Goal: Task Accomplishment & Management: Use online tool/utility

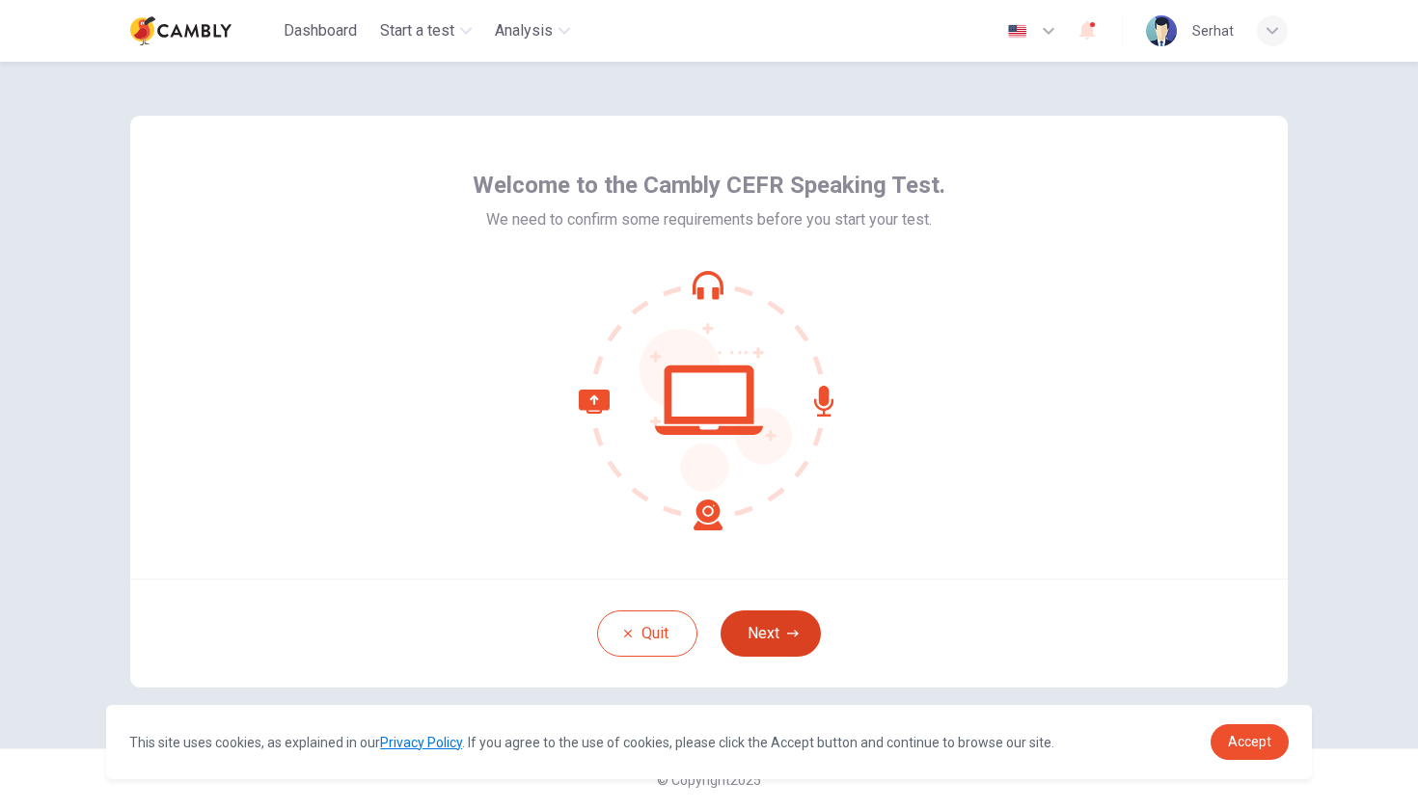
click at [801, 633] on button "Next" at bounding box center [770, 633] width 100 height 46
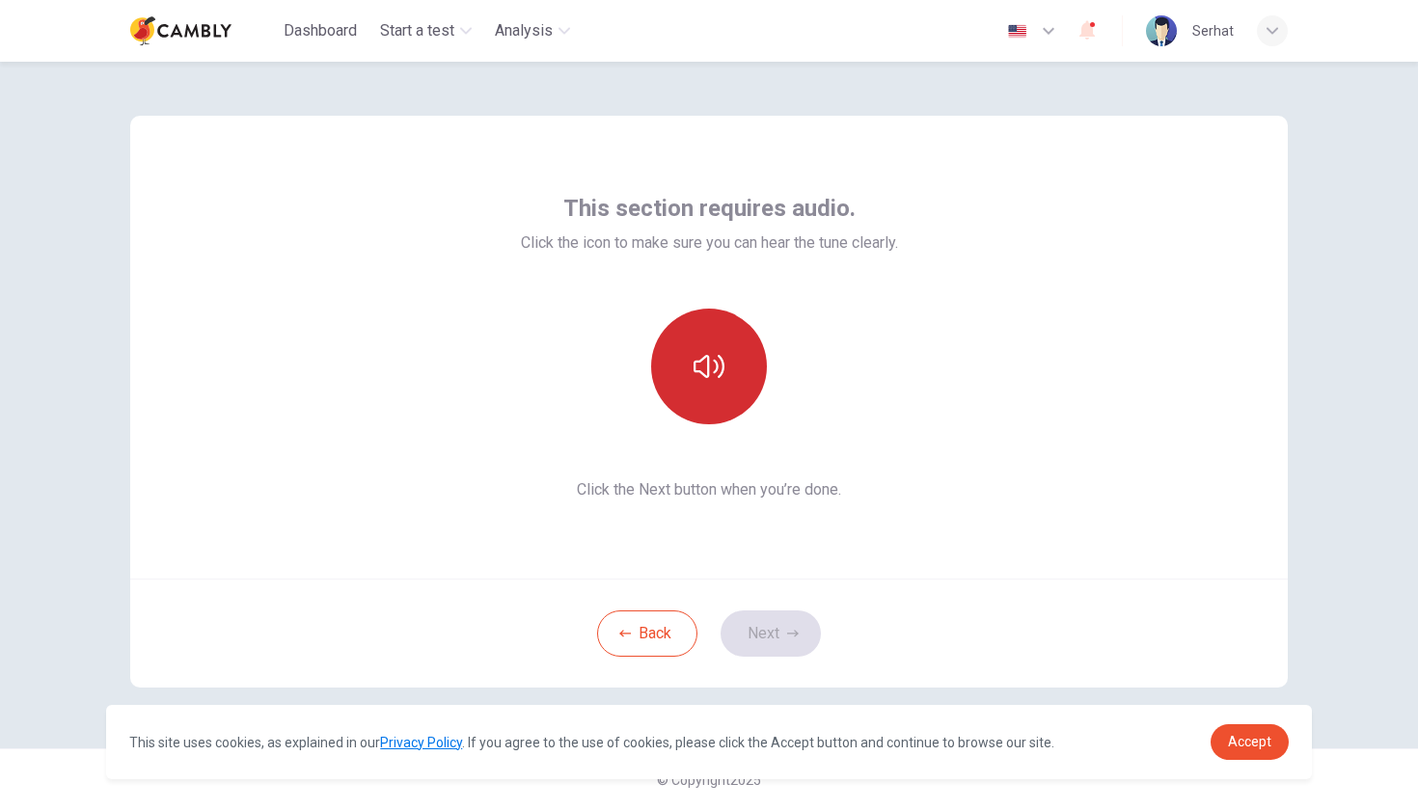
click at [708, 359] on icon "button" at bounding box center [708, 366] width 31 height 23
click at [734, 378] on button "button" at bounding box center [709, 367] width 116 height 116
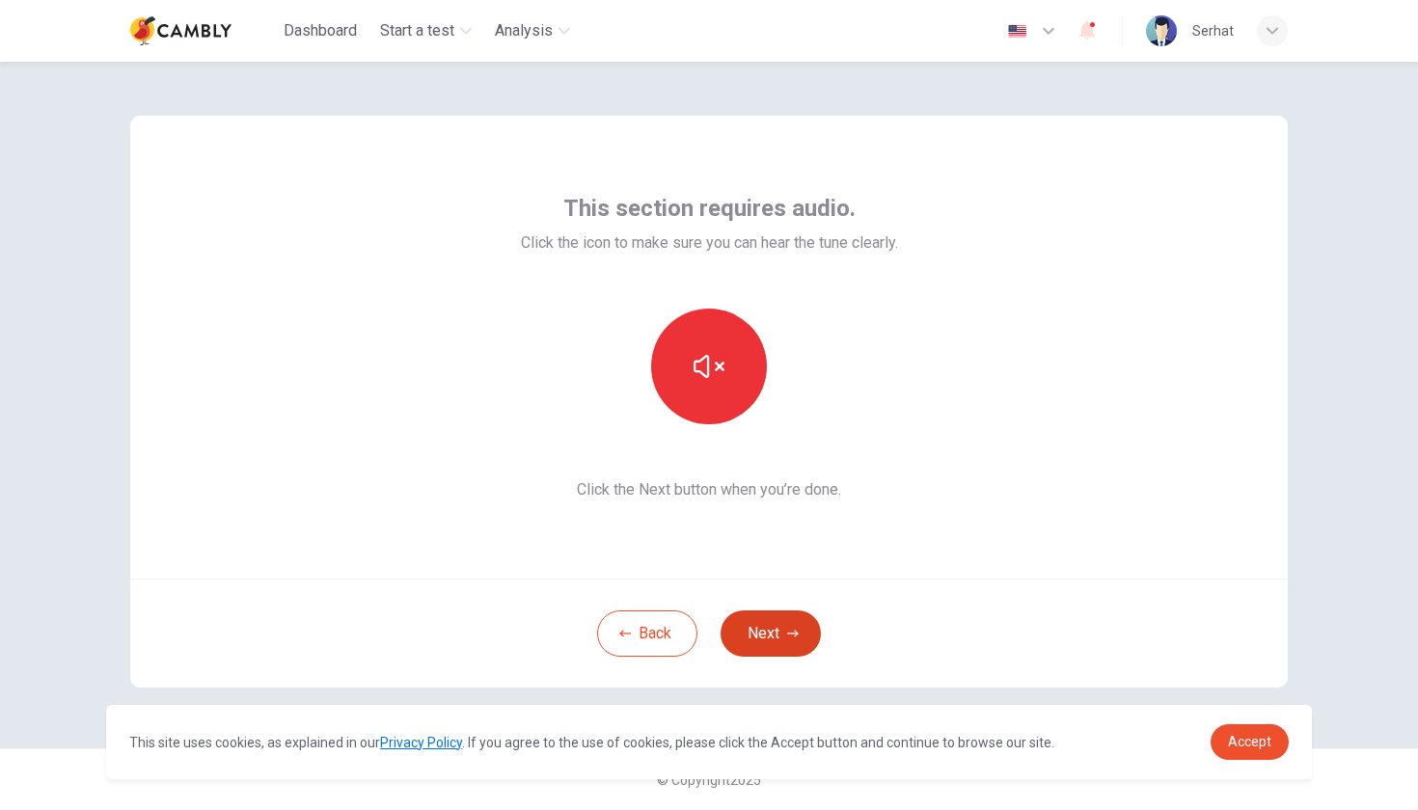
click at [788, 652] on button "Next" at bounding box center [770, 633] width 100 height 46
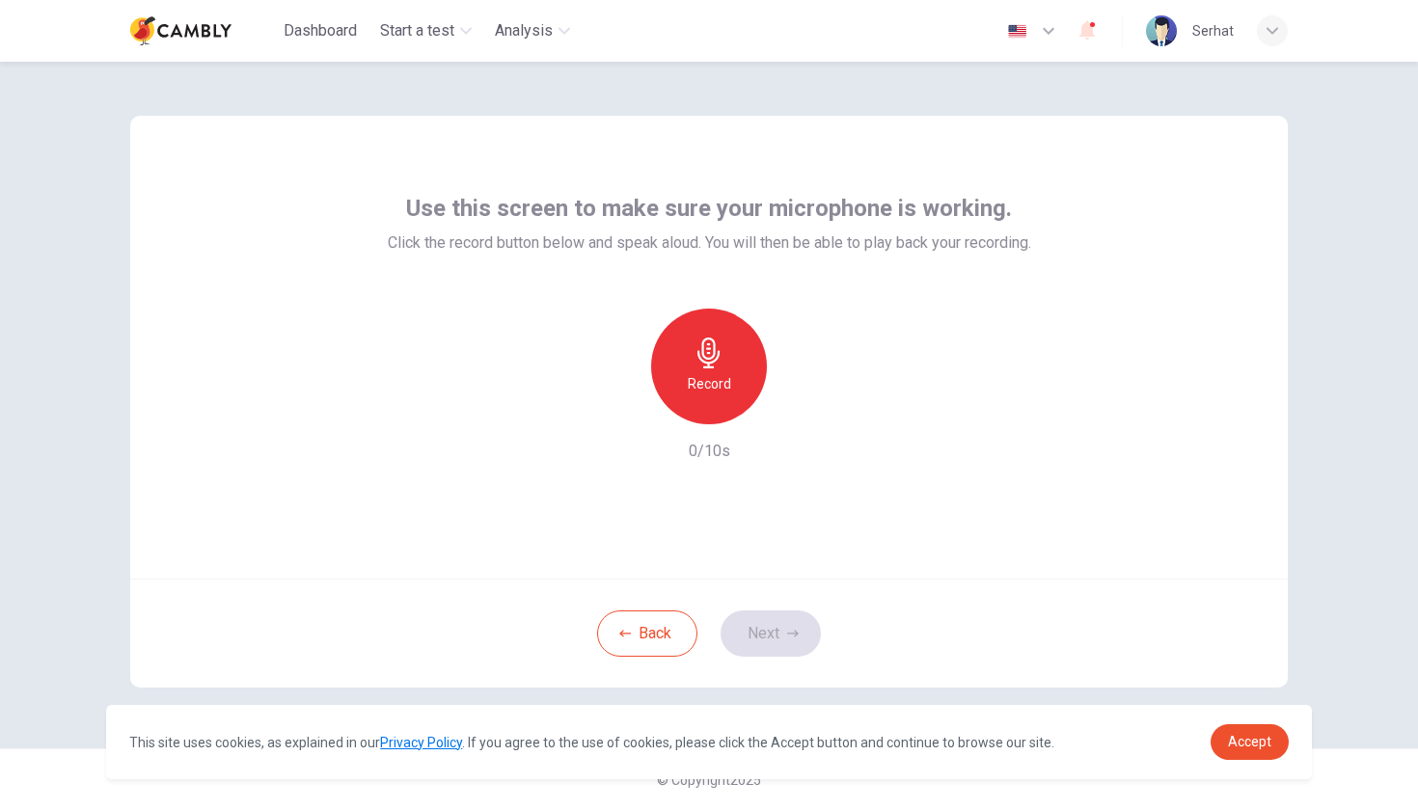
click at [718, 401] on div "Record" at bounding box center [709, 367] width 116 height 116
click at [713, 377] on h6 "Stop" at bounding box center [708, 383] width 29 height 23
click at [787, 637] on icon "button" at bounding box center [793, 634] width 12 height 12
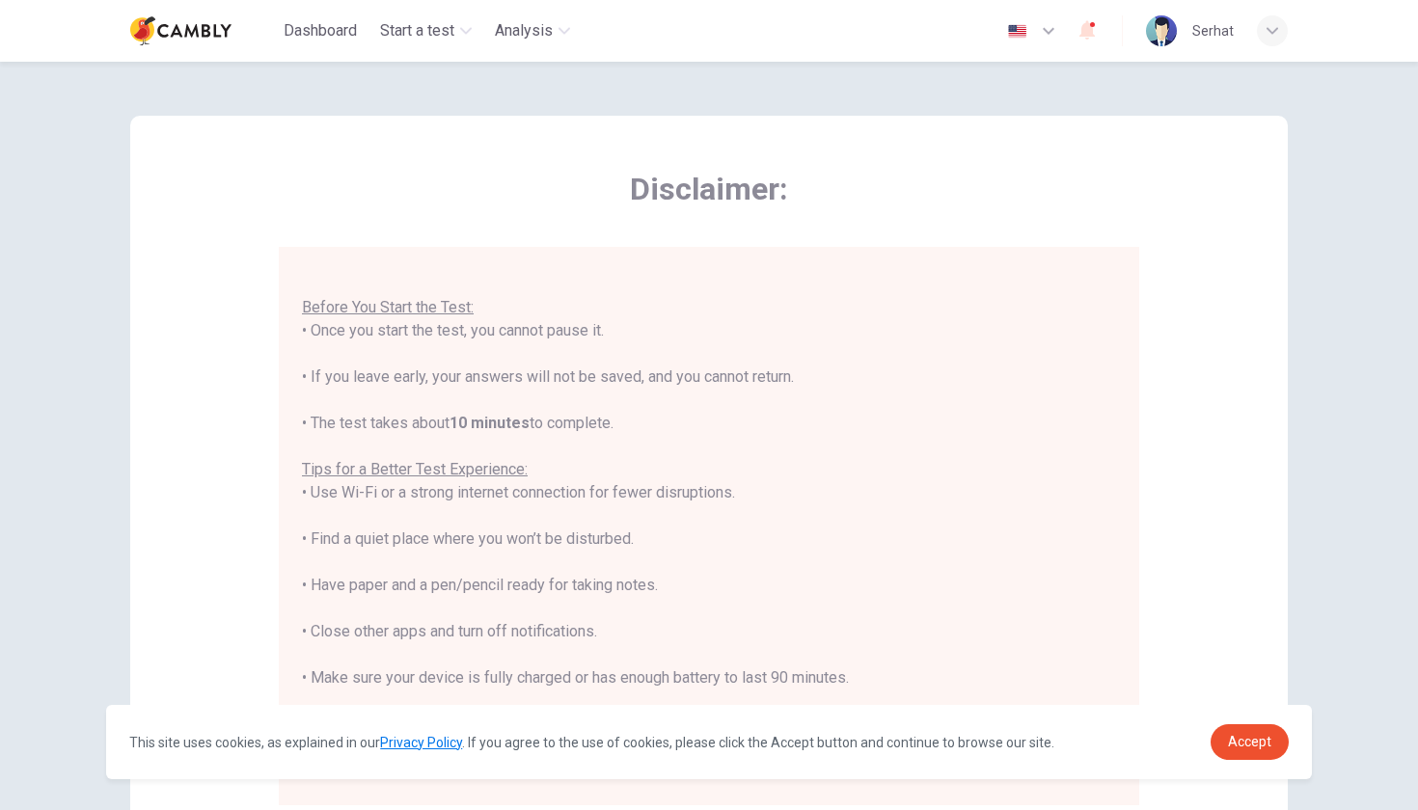
scroll to position [262, 0]
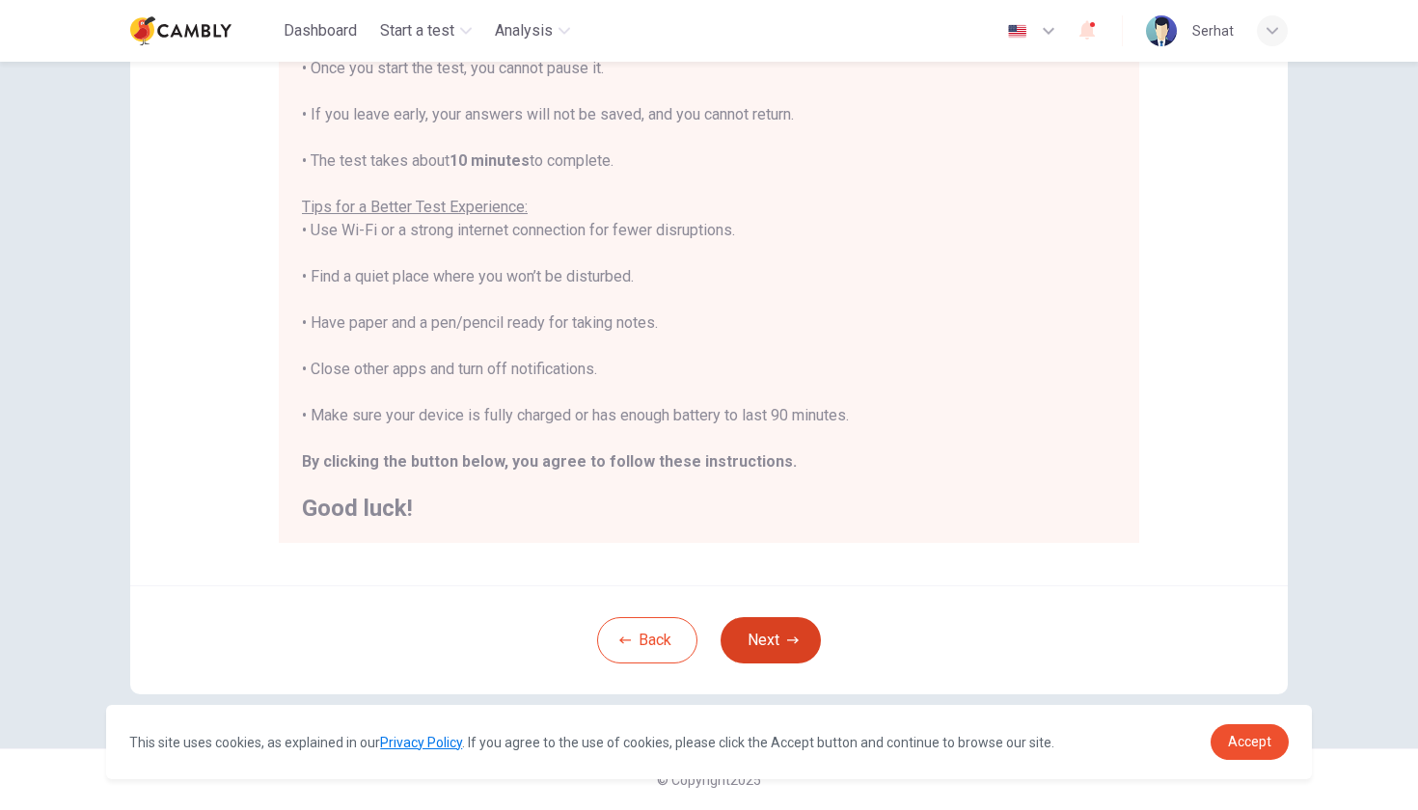
click at [771, 652] on button "Next" at bounding box center [770, 640] width 100 height 46
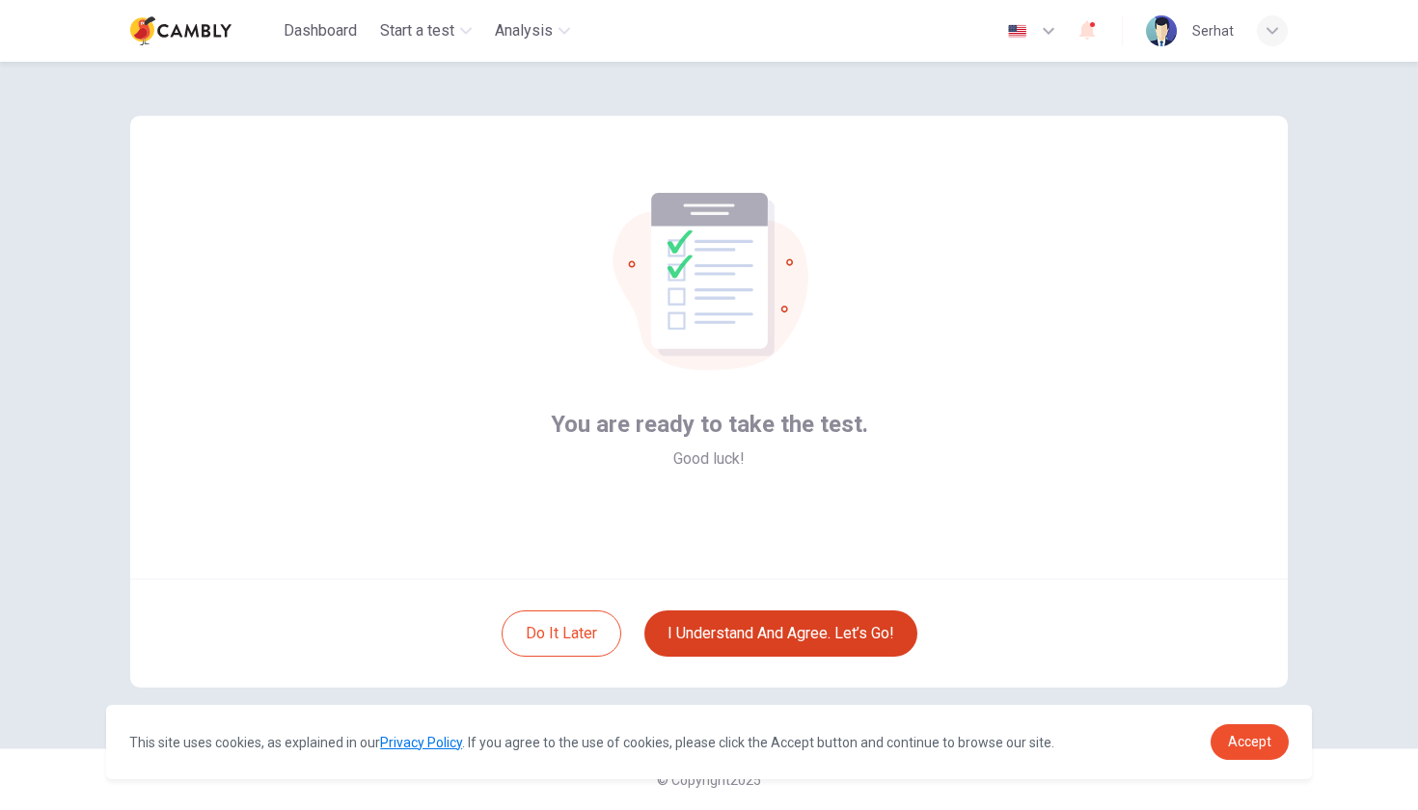
click at [776, 642] on button "I understand and agree. Let’s go!" at bounding box center [780, 633] width 273 height 46
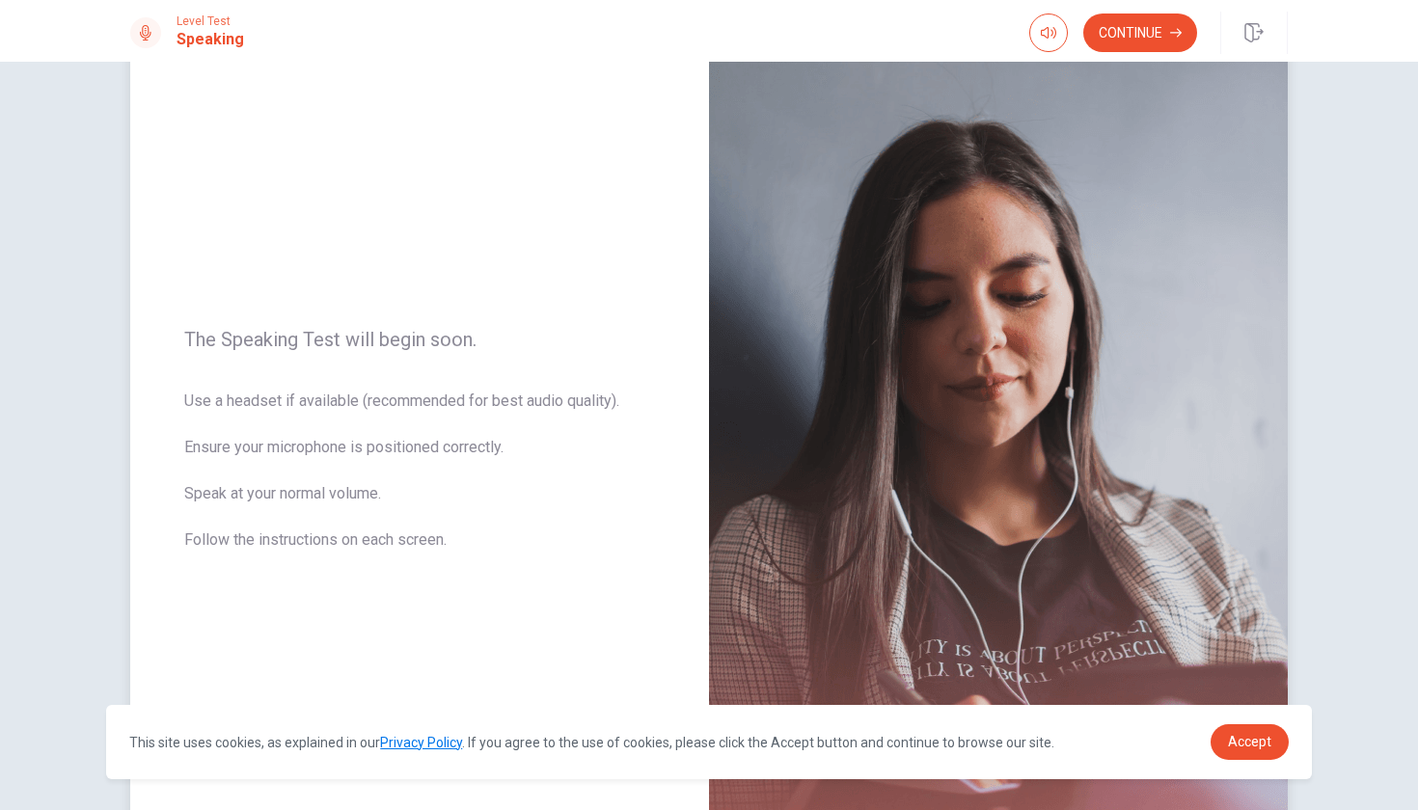
scroll to position [231, 0]
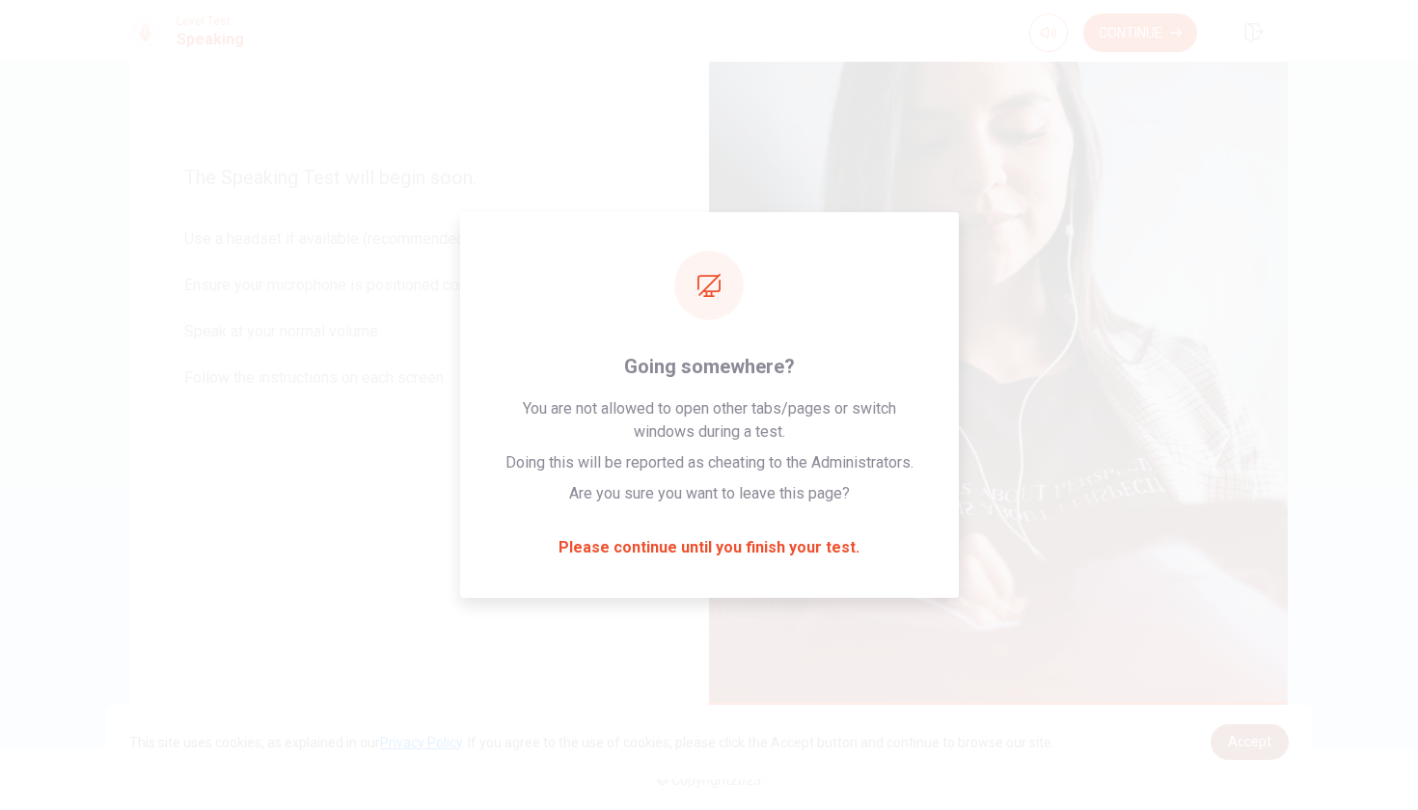
click at [1264, 745] on span "Accept" at bounding box center [1249, 741] width 43 height 15
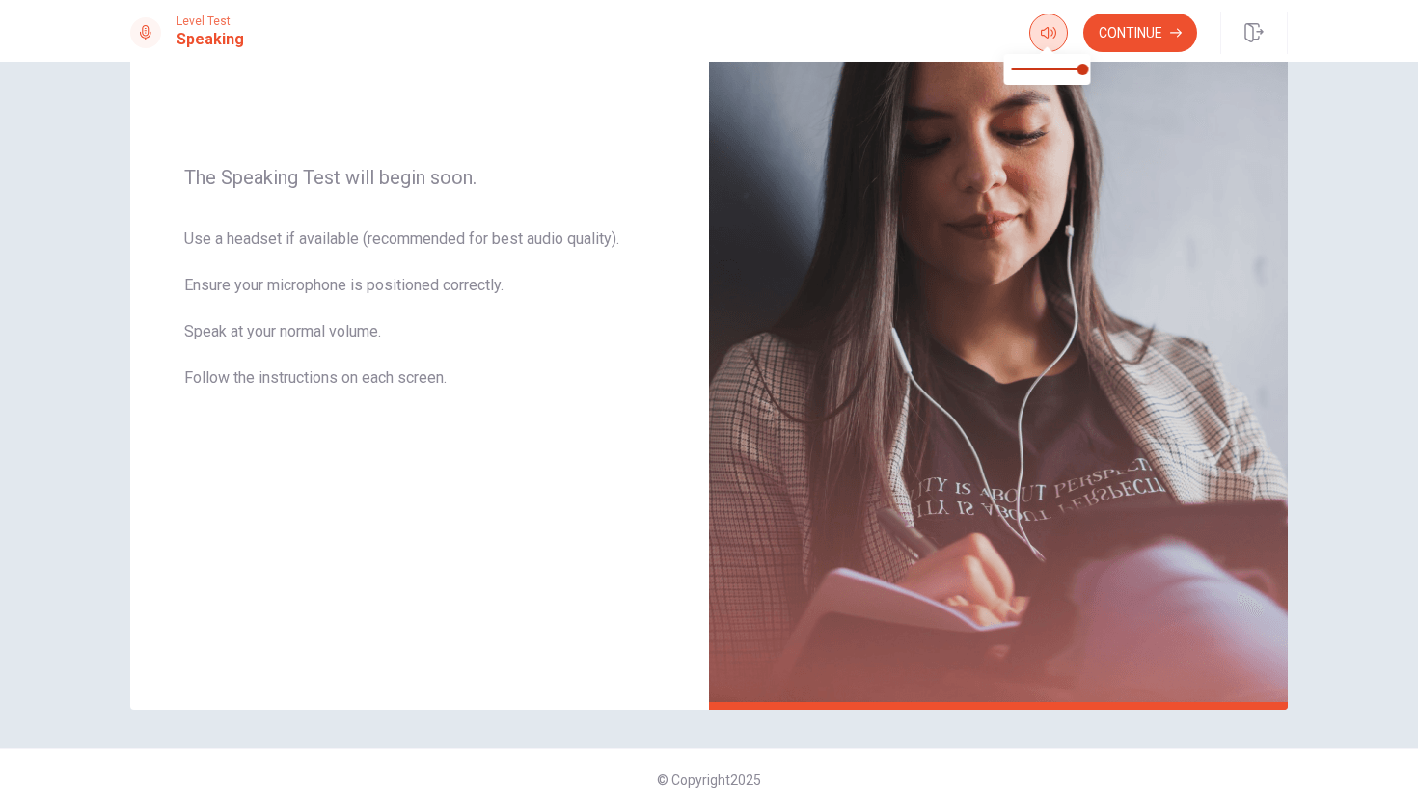
click at [1059, 28] on button "button" at bounding box center [1048, 33] width 39 height 39
click at [1123, 33] on button "Continue" at bounding box center [1140, 33] width 114 height 39
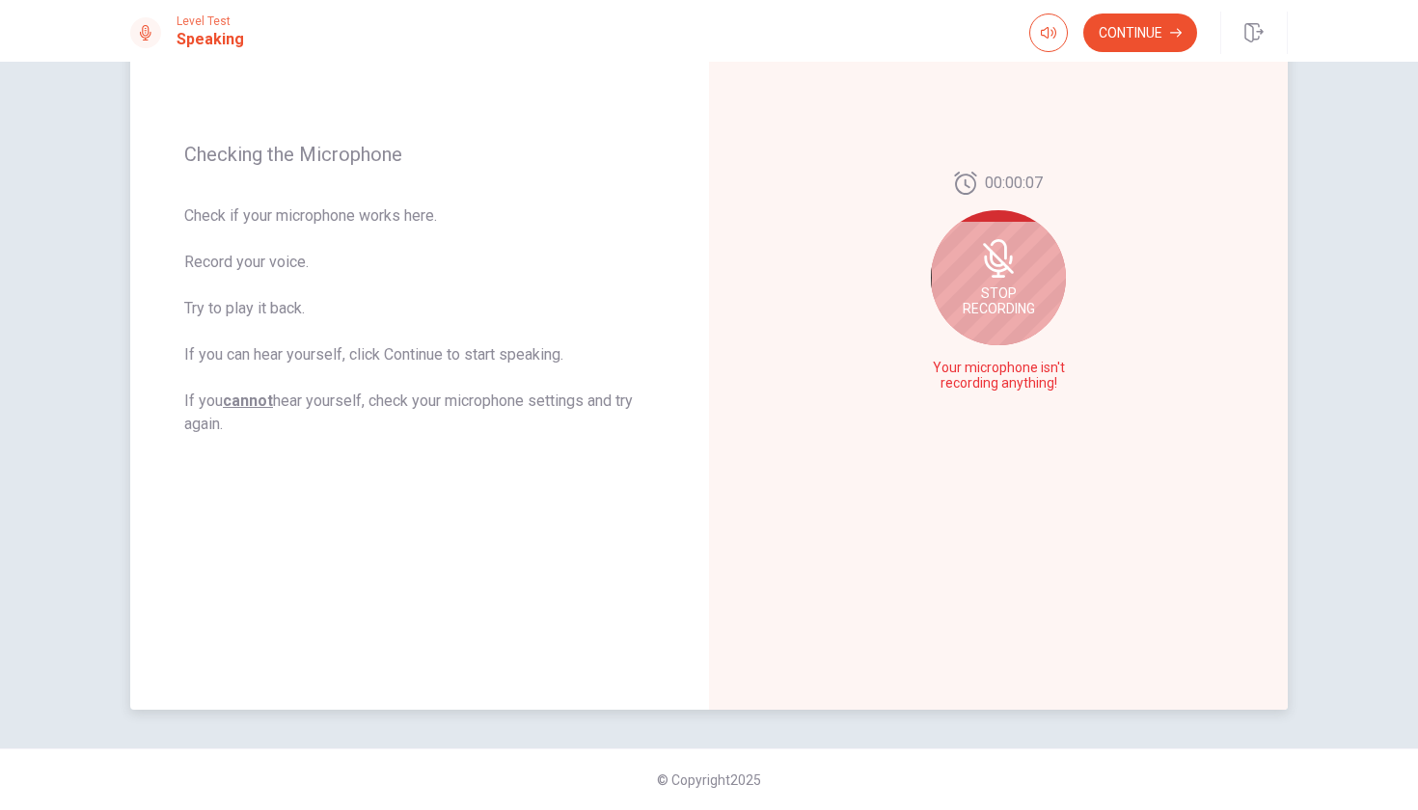
click at [998, 319] on div "Stop Recording" at bounding box center [998, 277] width 135 height 135
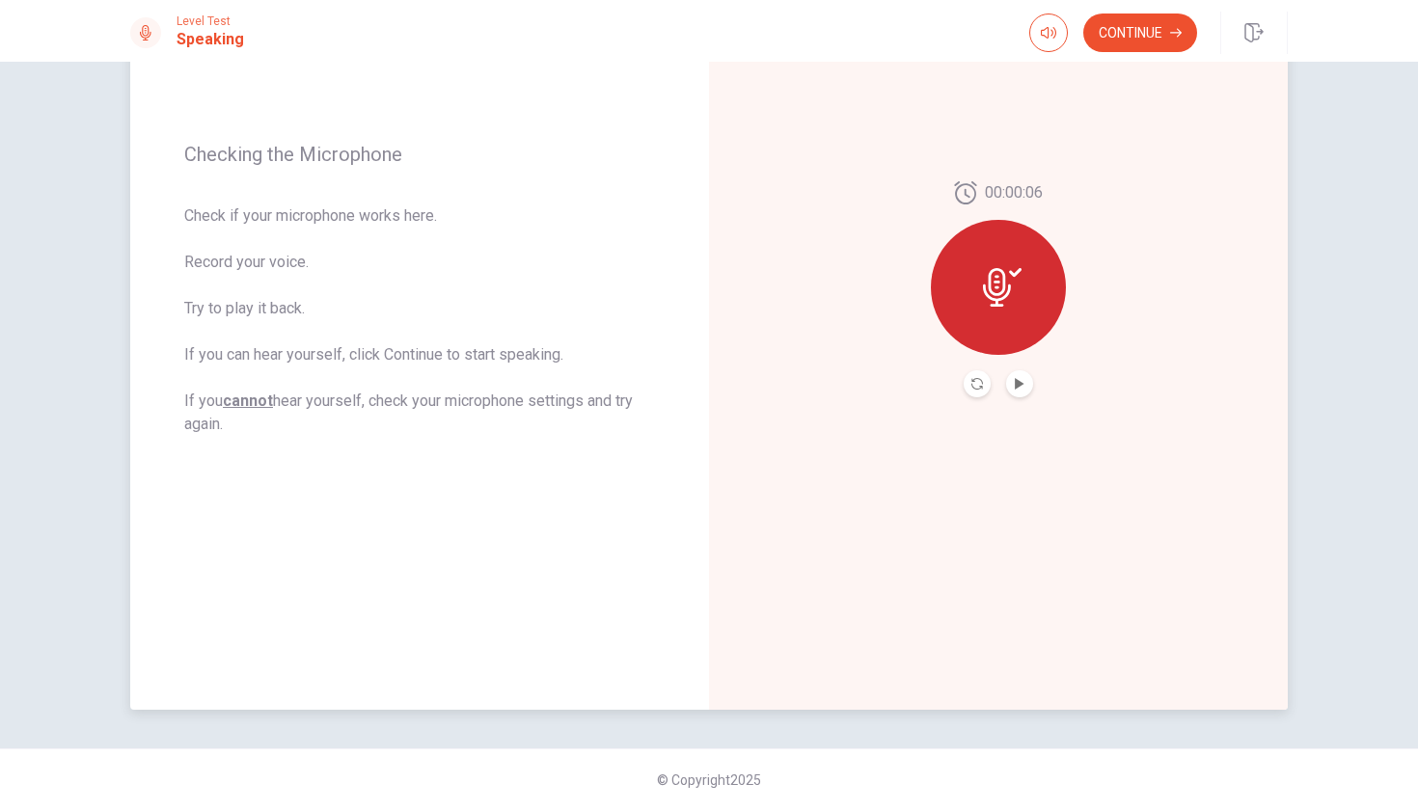
click at [1012, 323] on div at bounding box center [998, 287] width 135 height 135
click at [1019, 408] on div "00:00:06" at bounding box center [998, 289] width 579 height 841
click at [1019, 397] on div "00:00:06" at bounding box center [998, 289] width 579 height 841
click at [1017, 392] on button "Play Audio" at bounding box center [1019, 383] width 27 height 27
click at [1017, 392] on button "Pause Audio" at bounding box center [1019, 383] width 27 height 27
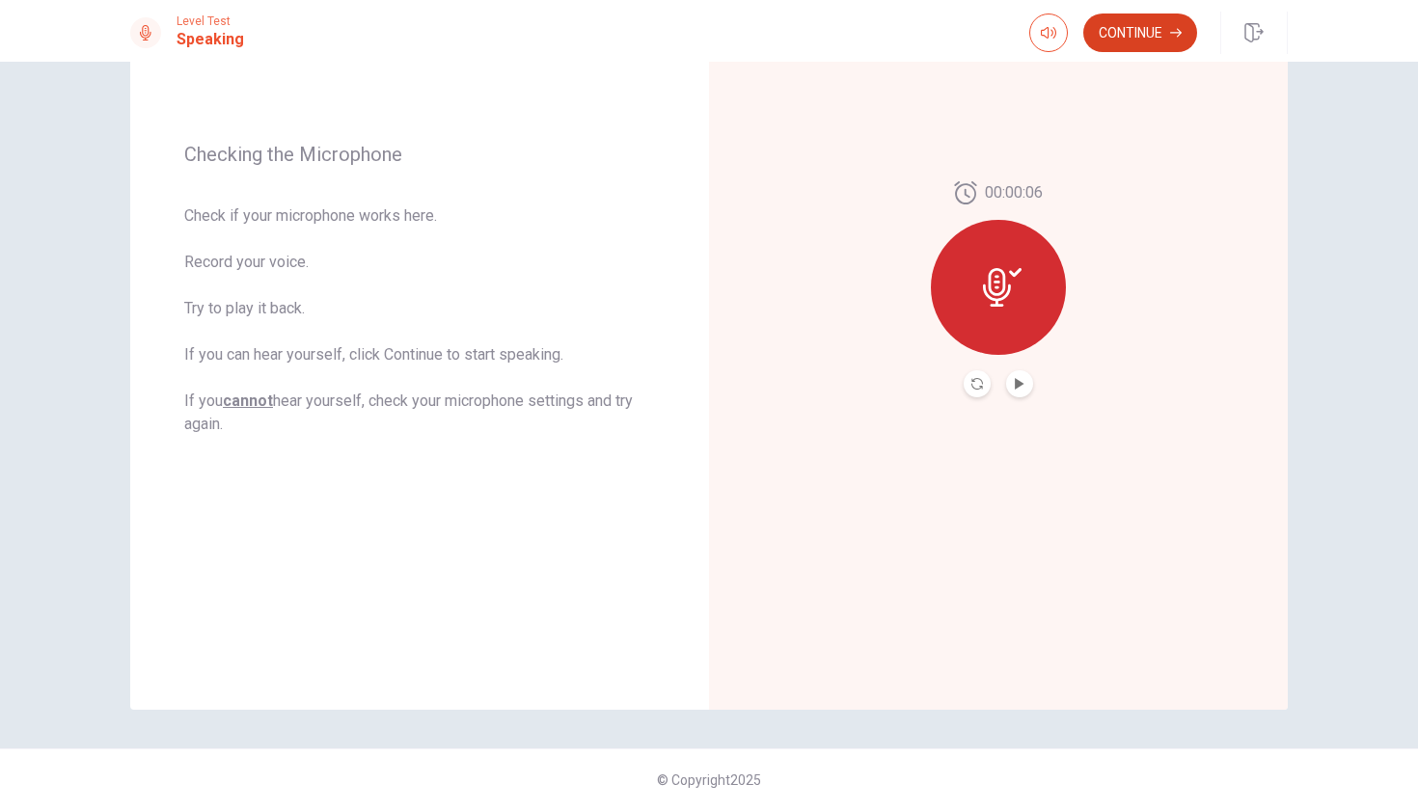
click at [1148, 47] on button "Continue" at bounding box center [1140, 33] width 114 height 39
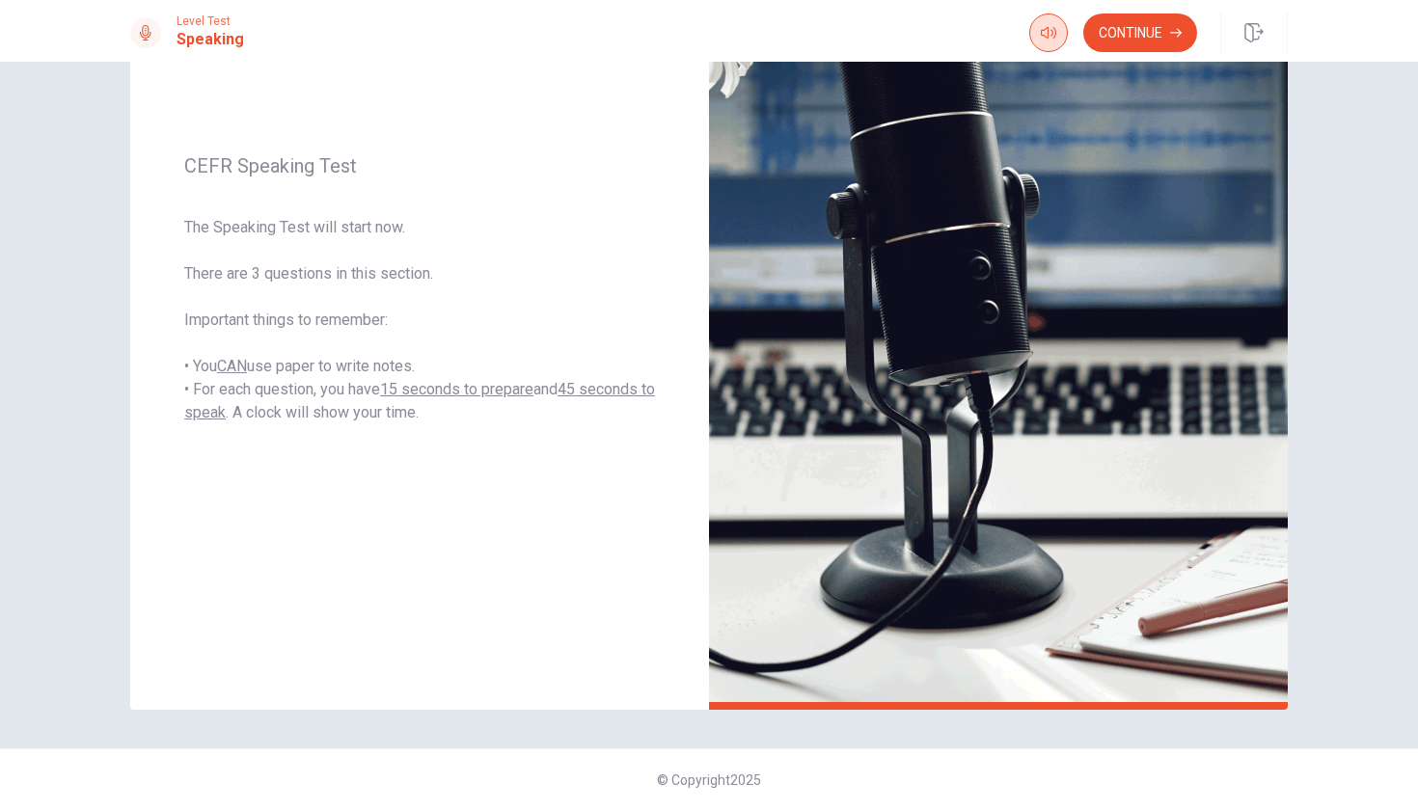
click at [1058, 37] on button "button" at bounding box center [1048, 33] width 39 height 39
click at [1169, 33] on button "Continue" at bounding box center [1140, 33] width 114 height 39
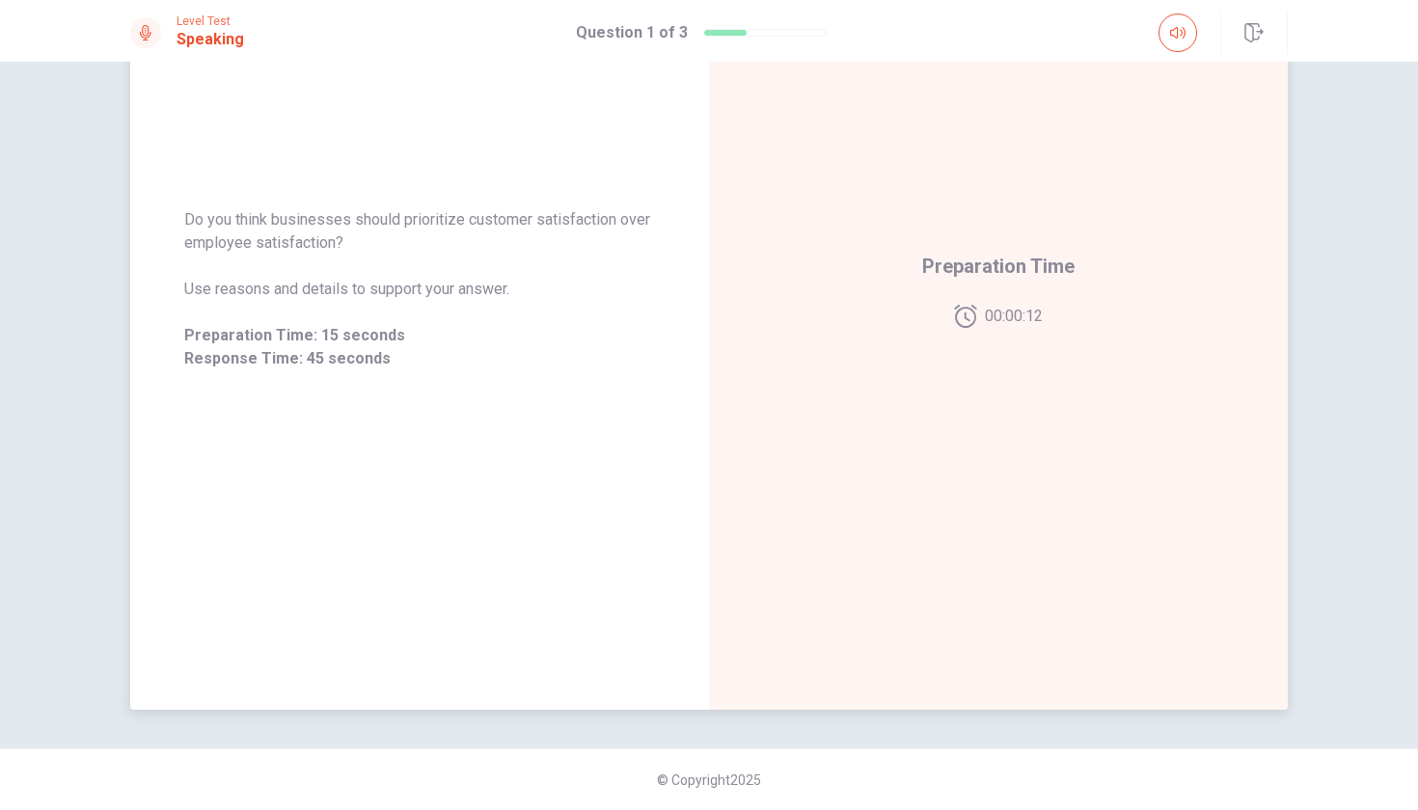
scroll to position [117, 0]
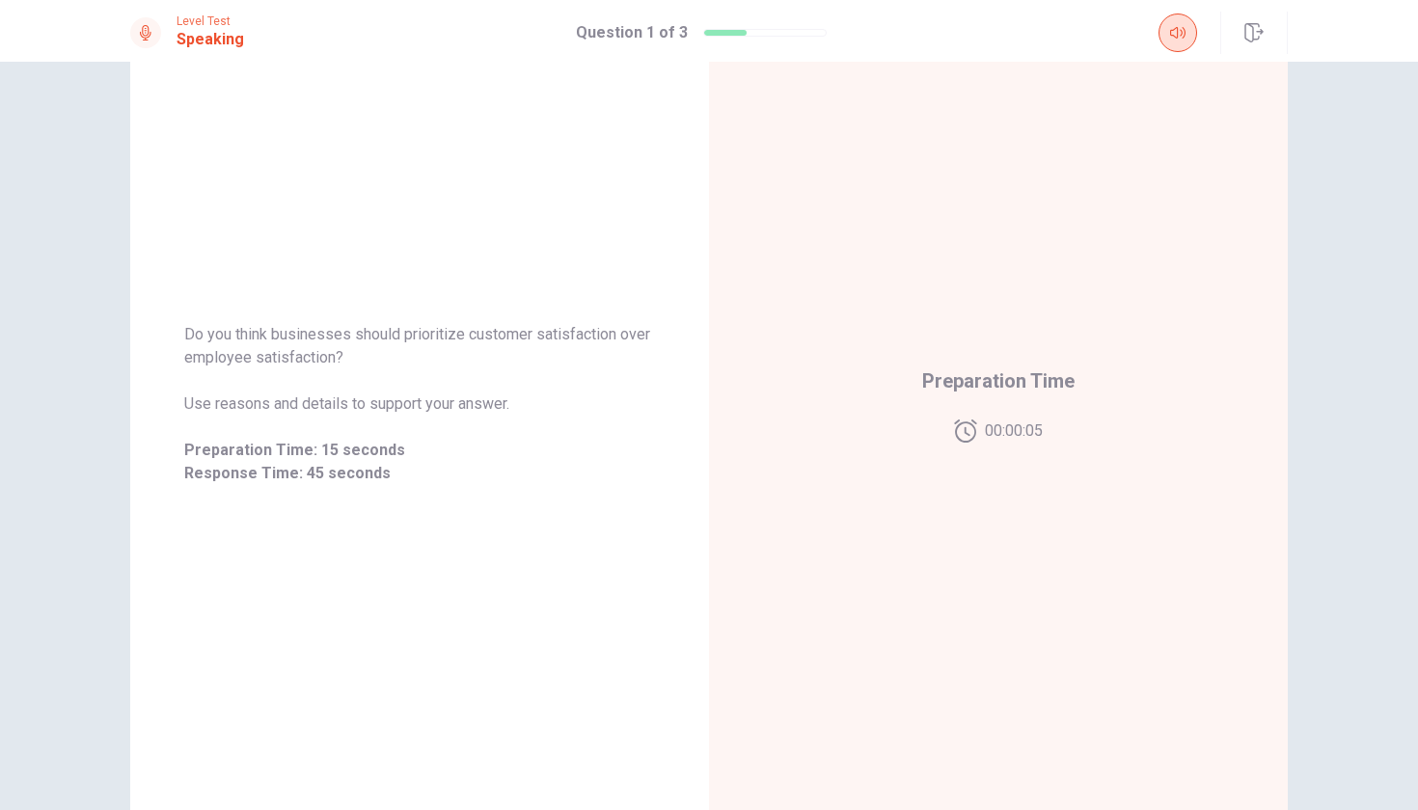
click at [1193, 22] on button "button" at bounding box center [1177, 33] width 39 height 39
click at [1189, 36] on button "button" at bounding box center [1177, 33] width 39 height 39
click at [1001, 401] on div "Preparation Time 00:00:04" at bounding box center [998, 403] width 152 height 77
click at [1012, 440] on span "00:00:03" at bounding box center [1014, 430] width 58 height 23
click at [350, 446] on span "Preparation Time: 15 seconds" at bounding box center [419, 450] width 471 height 23
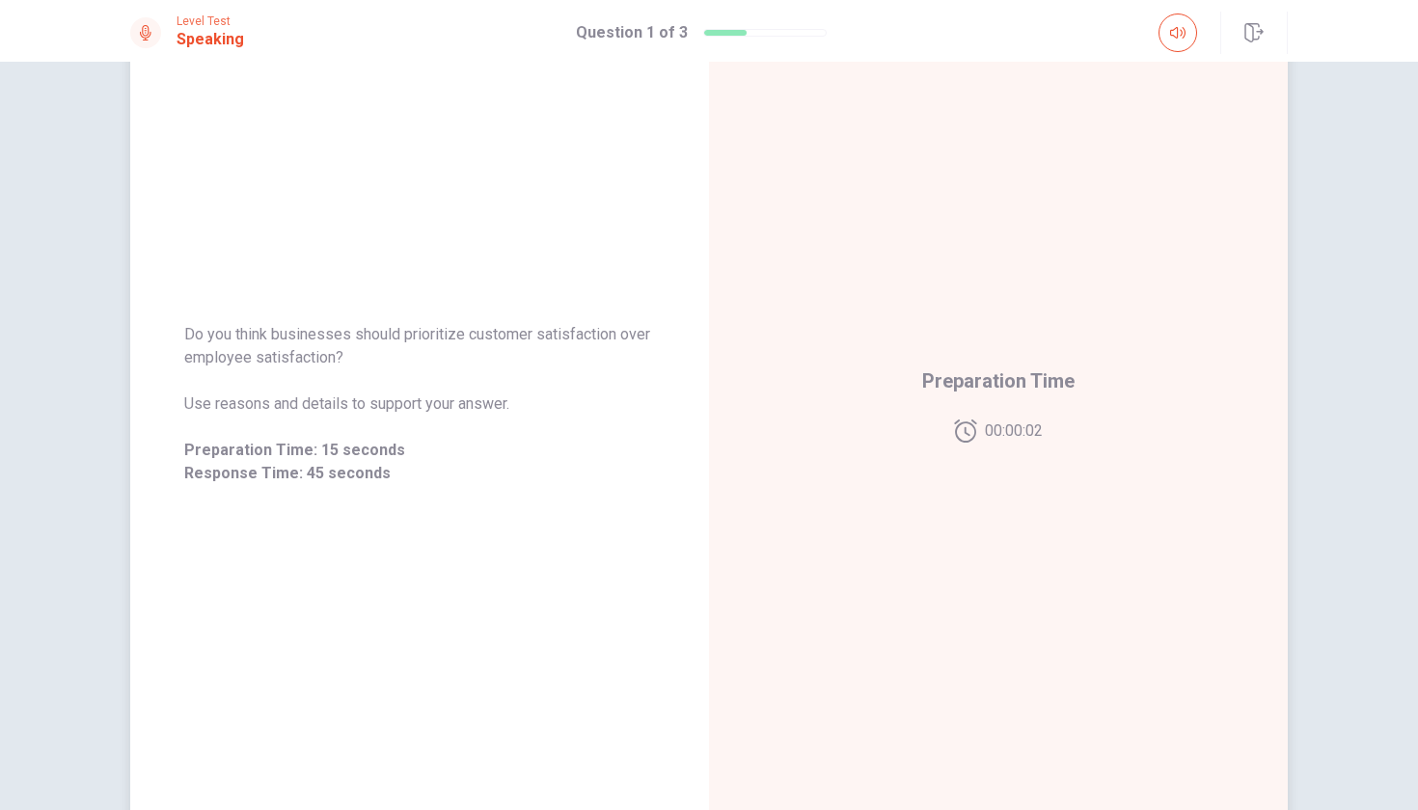
click at [388, 396] on span "Use reasons and details to support your answer." at bounding box center [419, 403] width 471 height 23
click at [734, 409] on div "Preparation Time 00:00:02" at bounding box center [998, 404] width 579 height 841
click at [1083, 391] on div "Preparation Time 00:00:01" at bounding box center [998, 404] width 579 height 841
click at [1022, 405] on div "Preparation Time 00:00:01" at bounding box center [998, 403] width 152 height 77
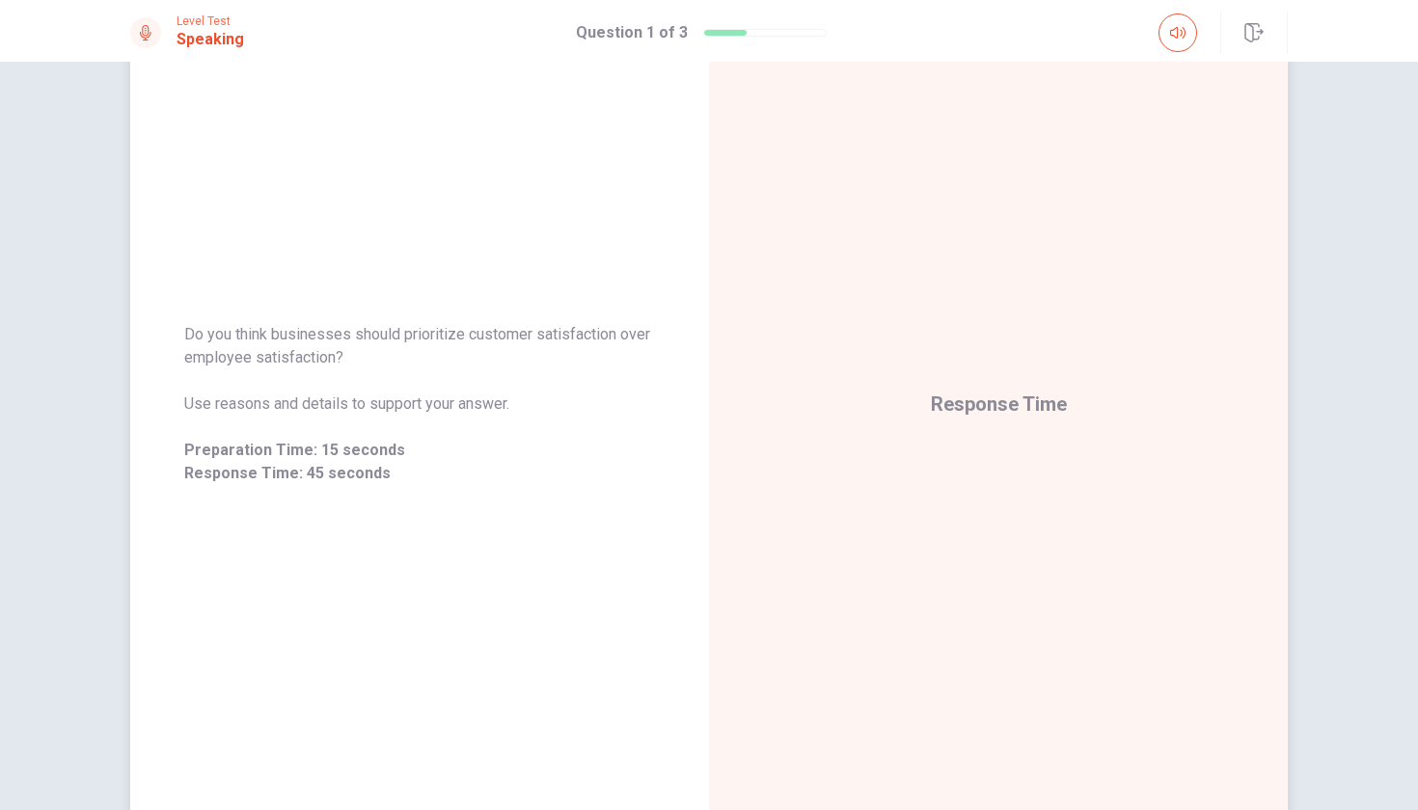
scroll to position [231, 0]
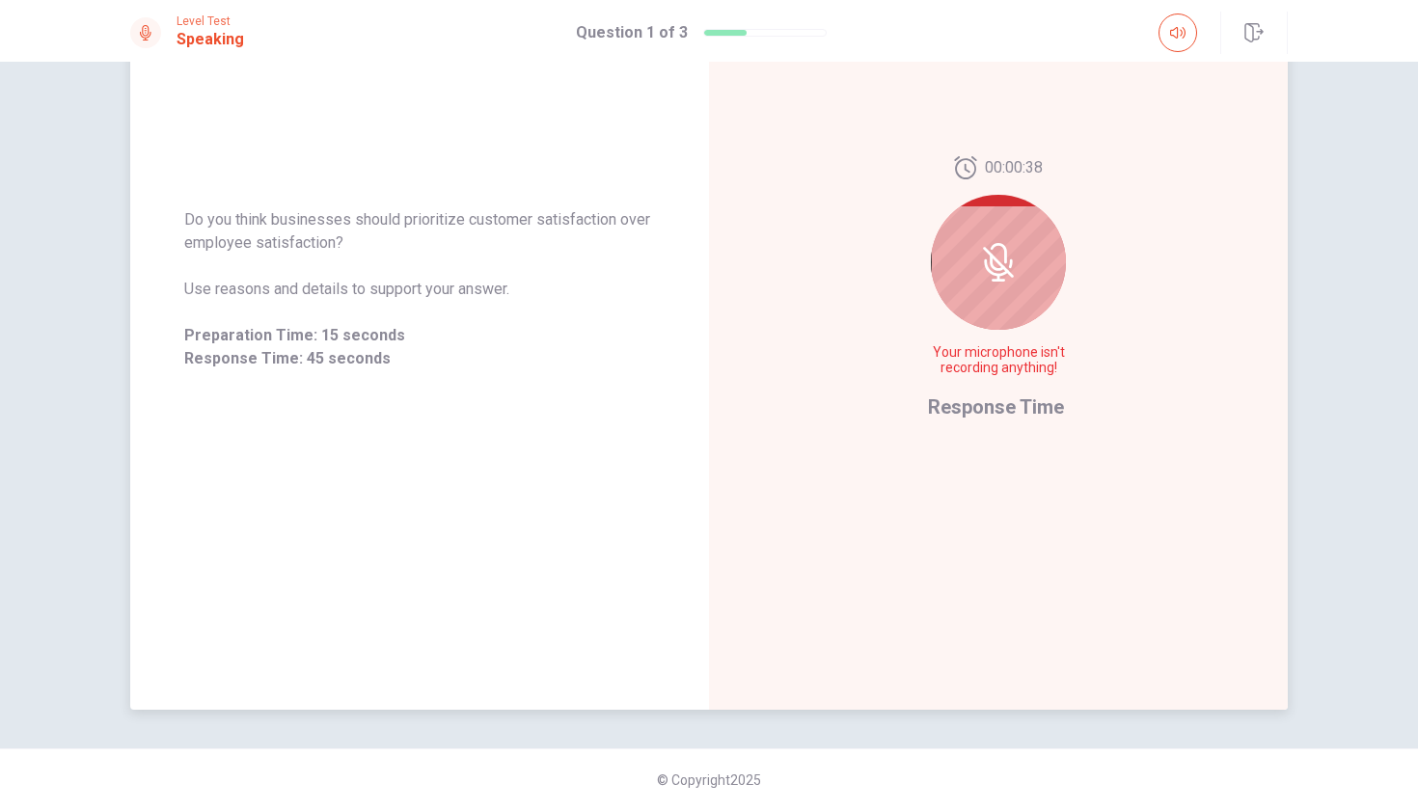
click at [994, 308] on div at bounding box center [998, 262] width 135 height 135
click at [1179, 34] on icon "button" at bounding box center [1177, 32] width 15 height 15
click at [342, 343] on span "Preparation Time: 15 seconds" at bounding box center [419, 335] width 471 height 23
click at [502, 465] on div "Do you think businesses should prioritize customer satisfaction over employee s…" at bounding box center [419, 289] width 579 height 841
click at [1105, 382] on div "00:00:33 Your microphone isn't recording anything! Response Time" at bounding box center [998, 289] width 579 height 841
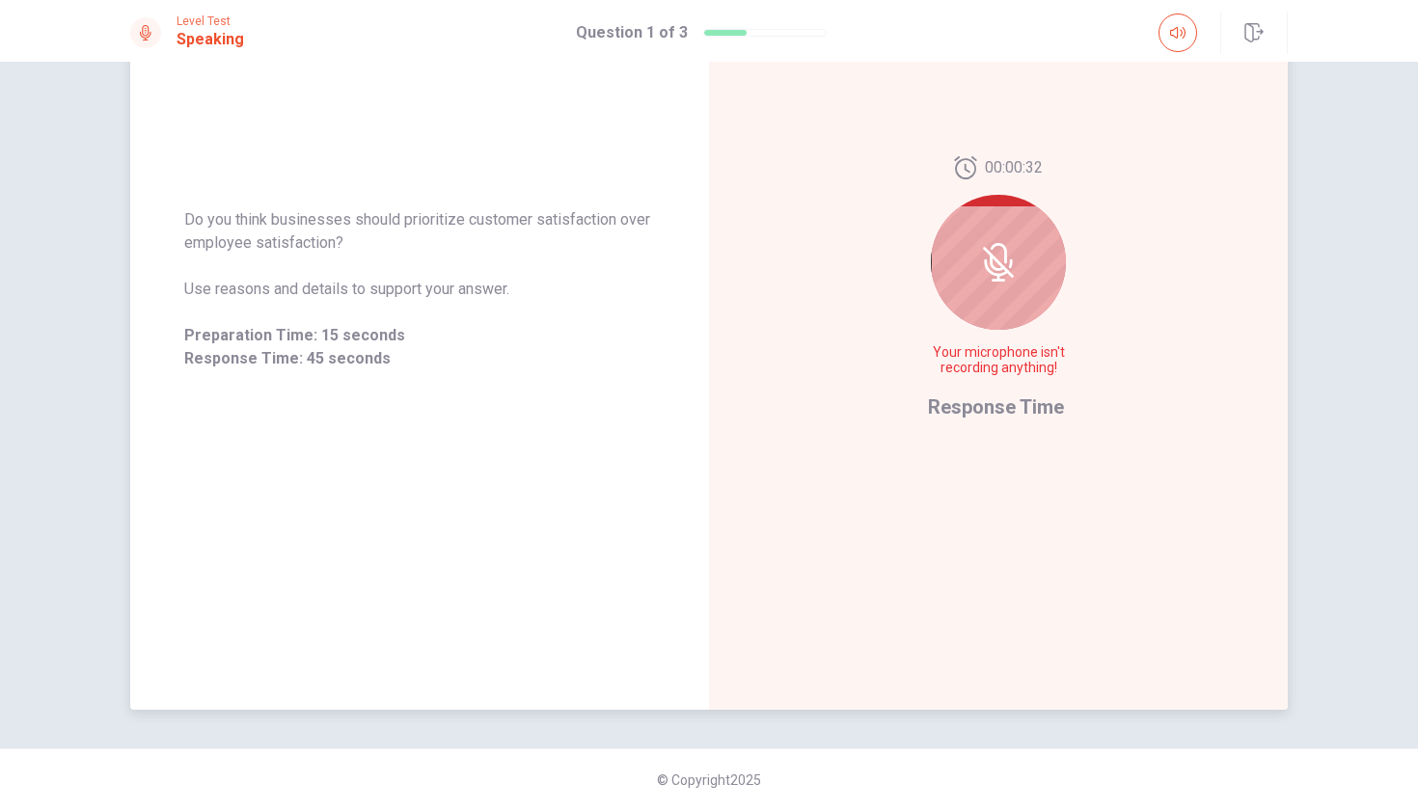
click at [1009, 273] on icon at bounding box center [998, 262] width 39 height 39
click at [1011, 415] on span "Response Time" at bounding box center [996, 406] width 136 height 23
click at [989, 233] on div at bounding box center [998, 262] width 135 height 135
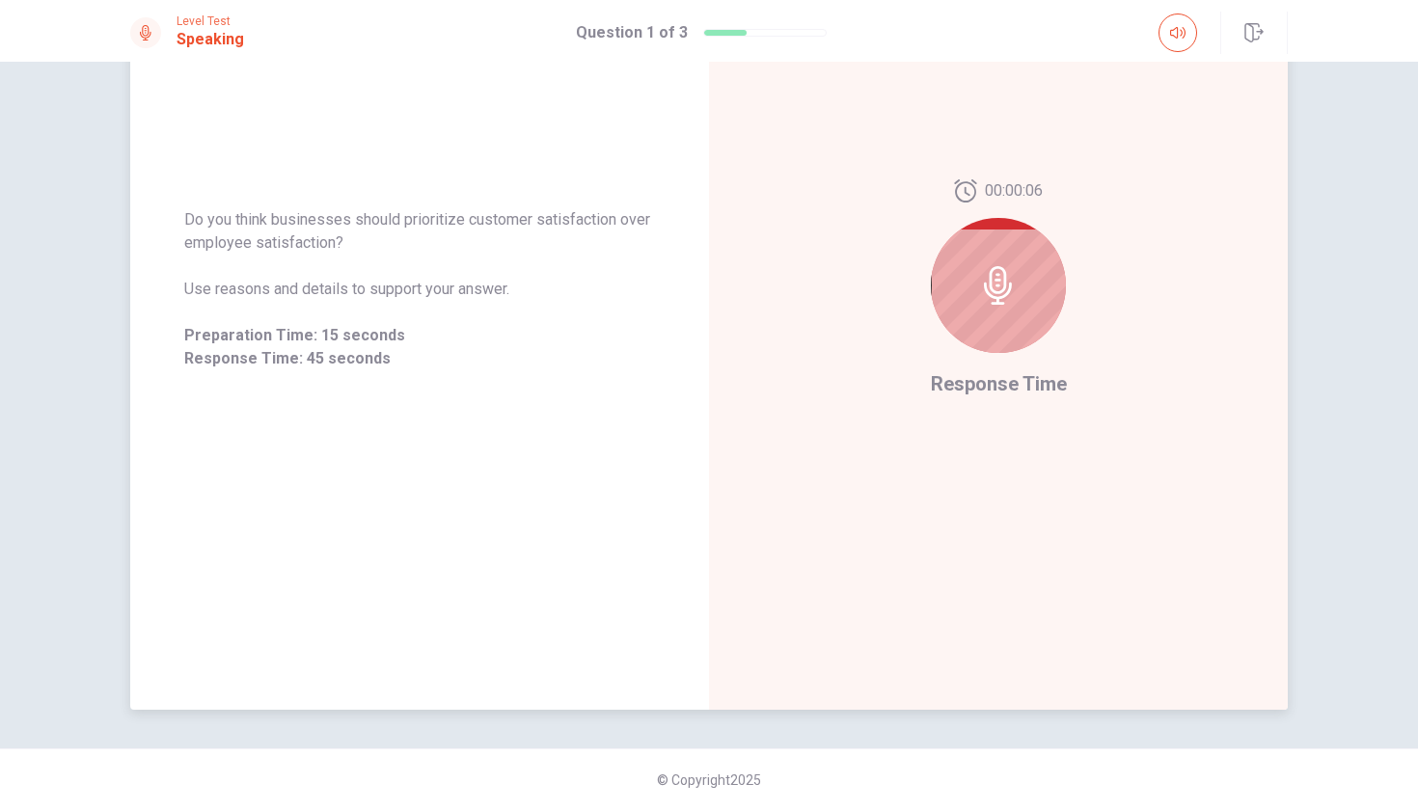
click at [995, 269] on icon at bounding box center [998, 285] width 28 height 39
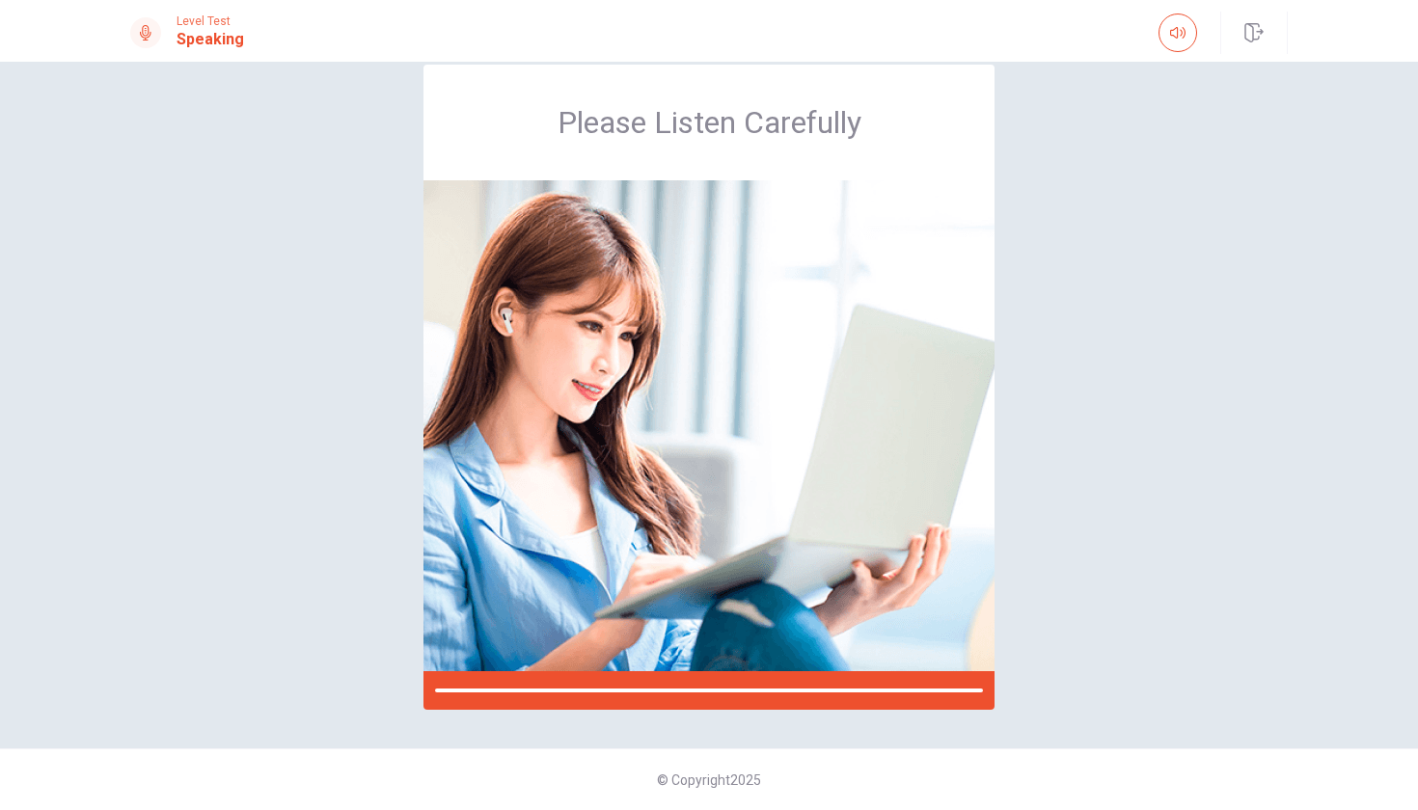
scroll to position [36, 0]
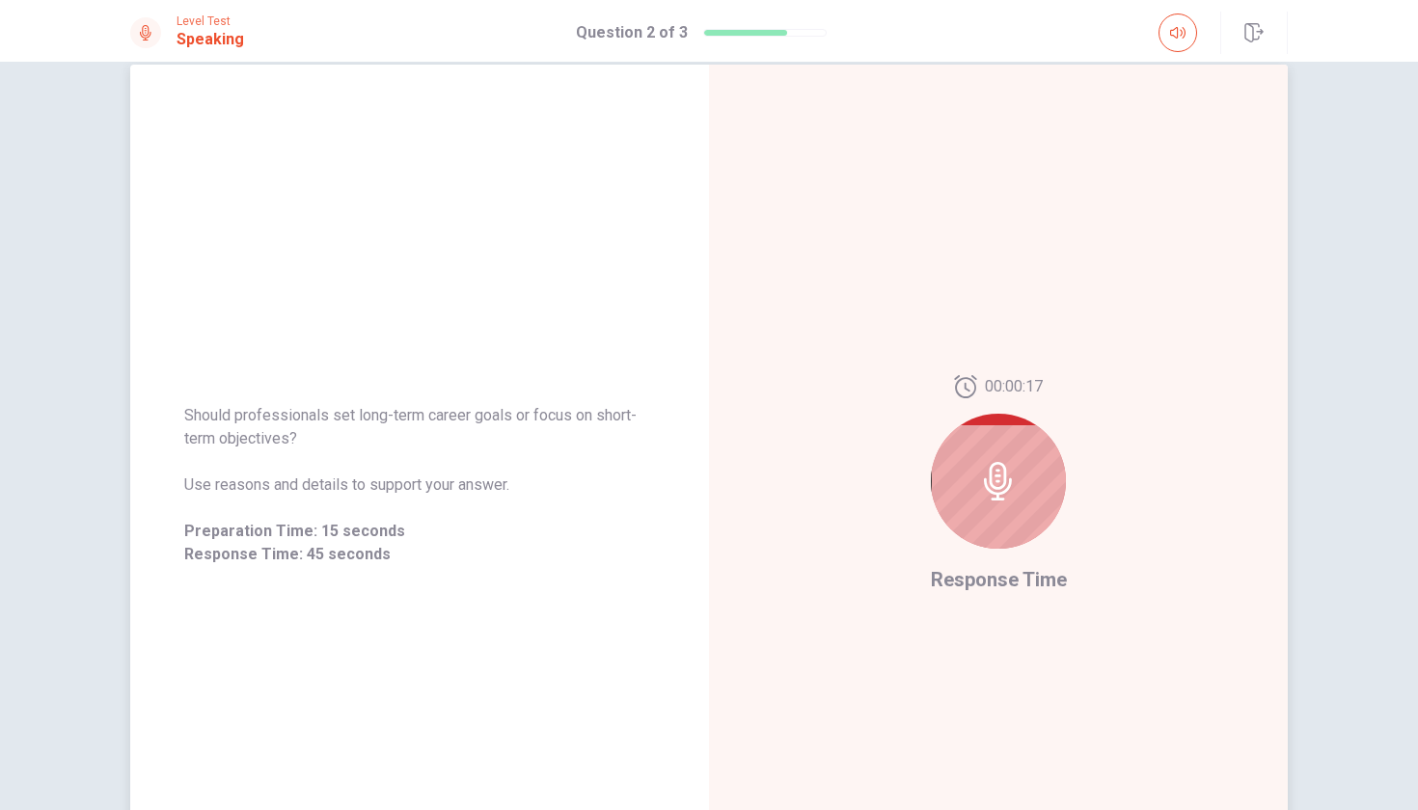
click at [1044, 509] on div at bounding box center [998, 481] width 135 height 135
click at [1014, 487] on div at bounding box center [998, 481] width 135 height 135
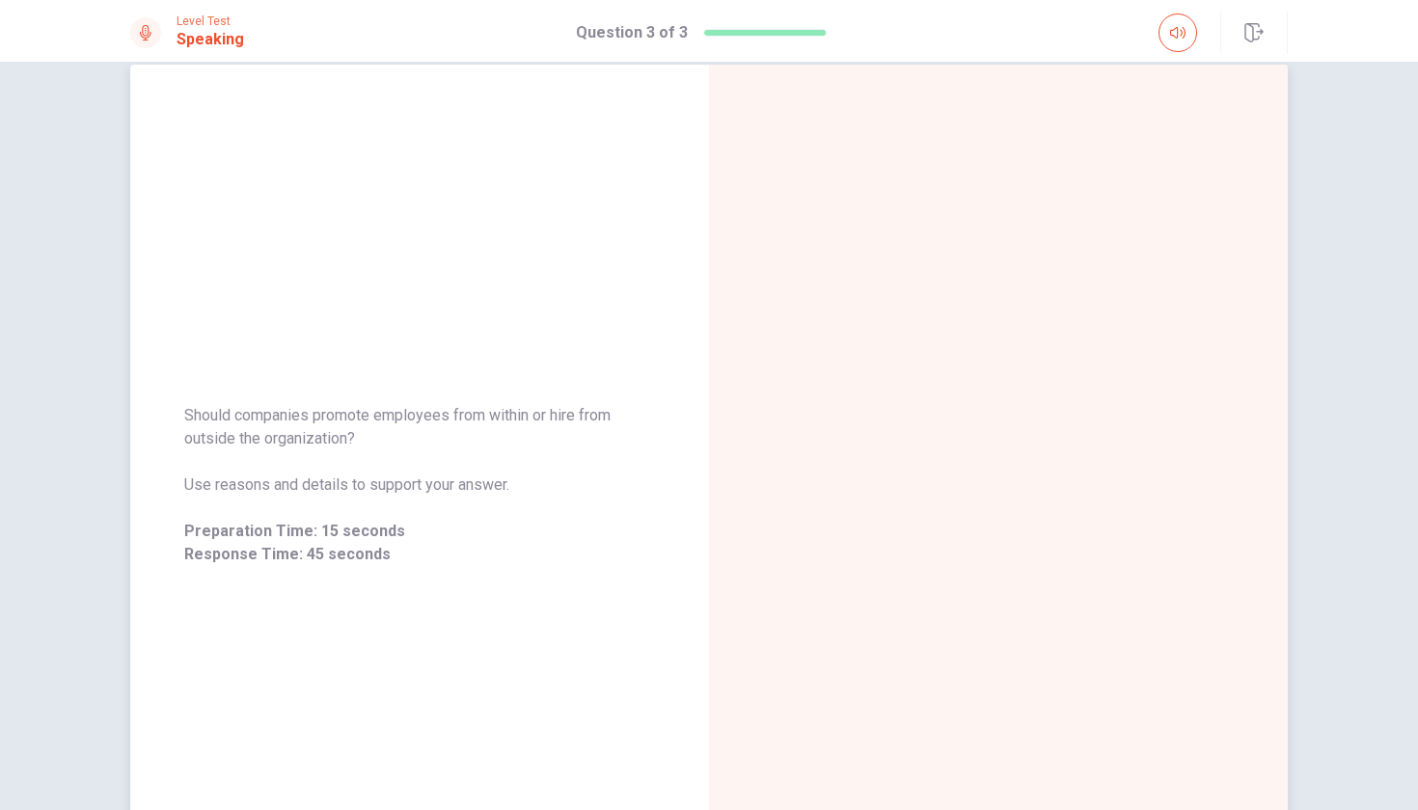
drag, startPoint x: 183, startPoint y: 411, endPoint x: 342, endPoint y: 435, distance: 160.9
click at [342, 435] on span "Should companies promote employees from within or hire from outside the organiz…" at bounding box center [419, 427] width 471 height 46
drag, startPoint x: 180, startPoint y: 414, endPoint x: 313, endPoint y: 442, distance: 136.0
click at [312, 441] on span "Should companies promote employees from within or hire from outside the organiz…" at bounding box center [419, 427] width 471 height 46
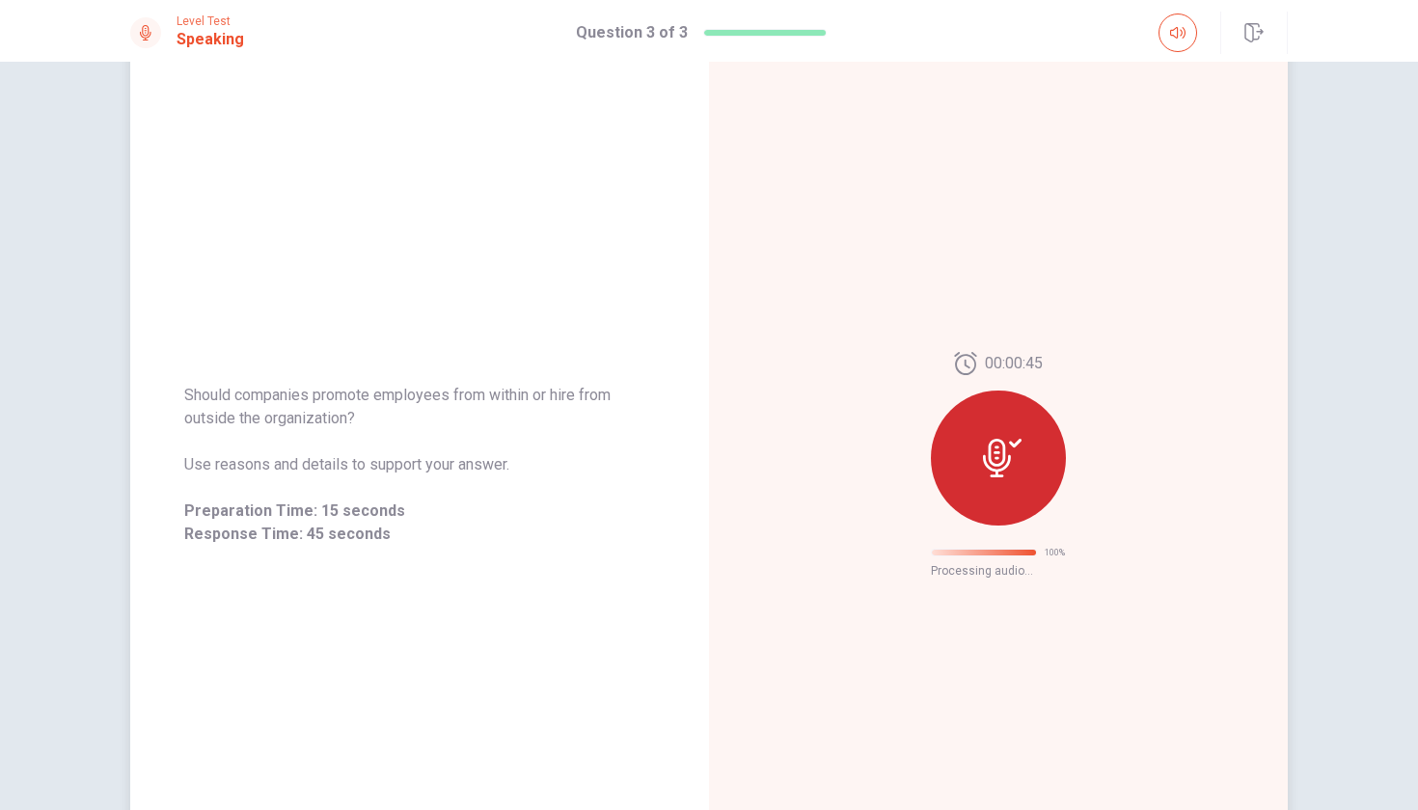
scroll to position [0, 0]
